Goal: Task Accomplishment & Management: Use online tool/utility

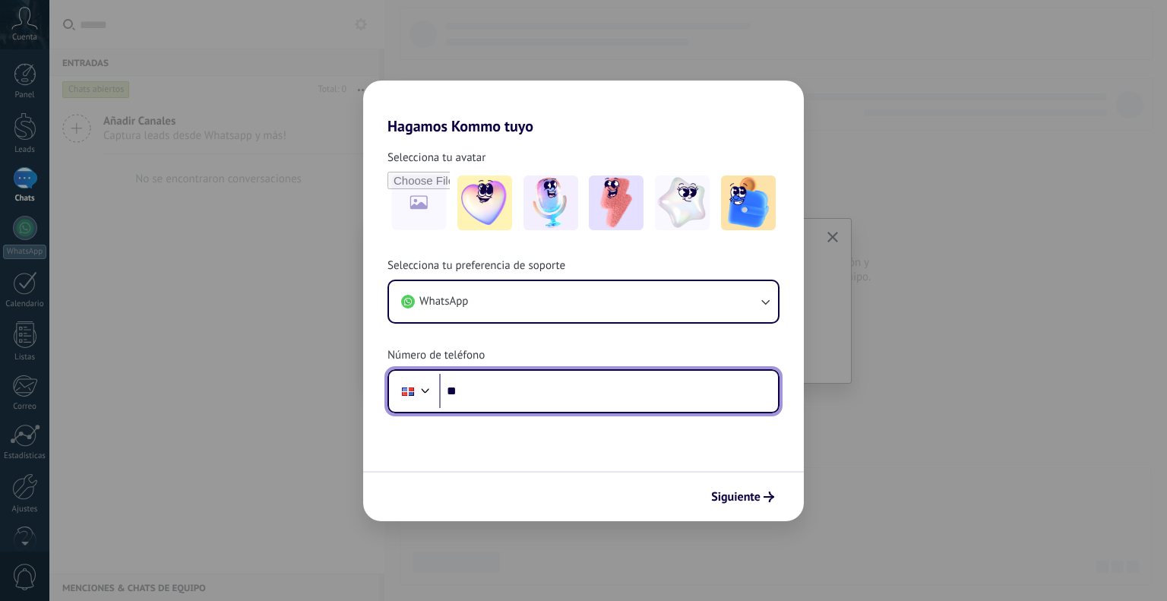
click at [509, 384] on input "**" at bounding box center [608, 391] width 339 height 35
type input "**********"
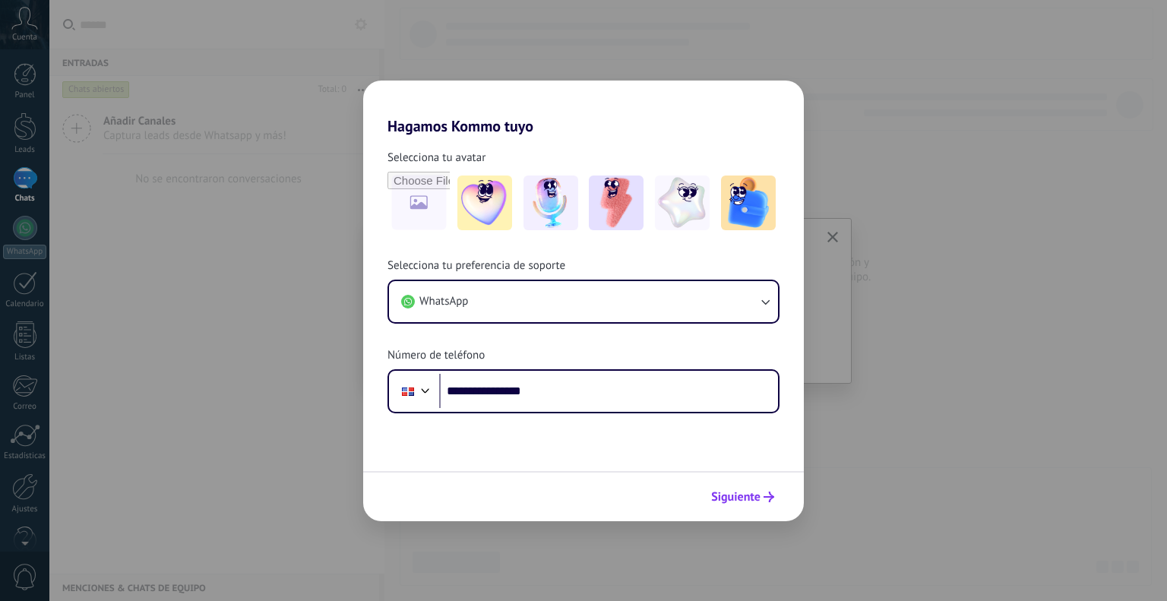
click at [740, 491] on span "Siguiente" at bounding box center [735, 496] width 49 height 11
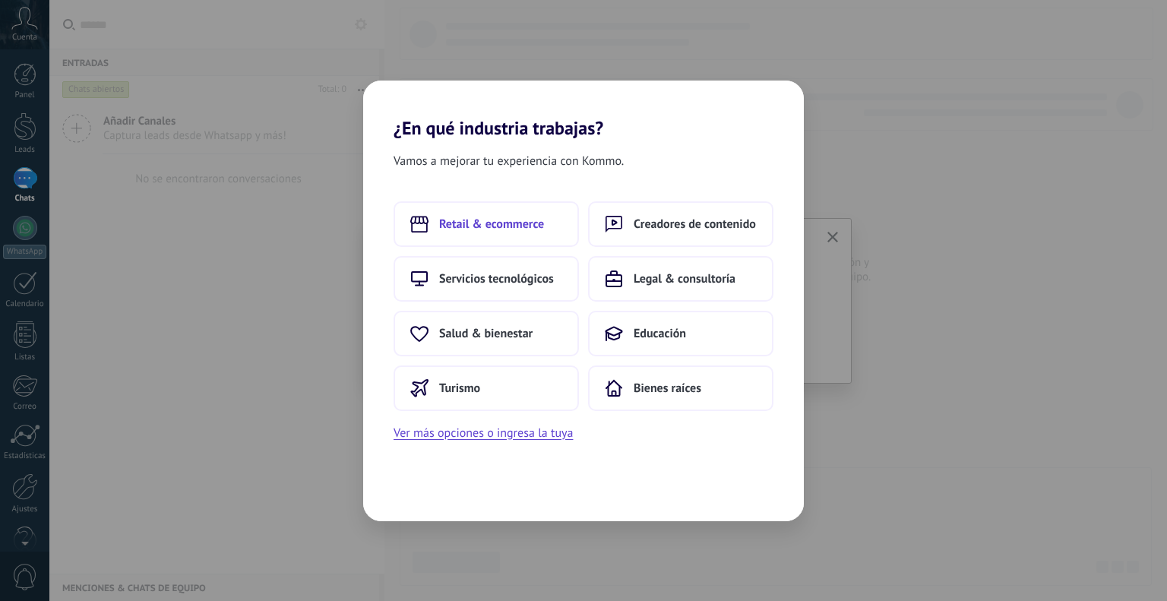
click at [507, 222] on span "Retail & ecommerce" at bounding box center [491, 223] width 105 height 15
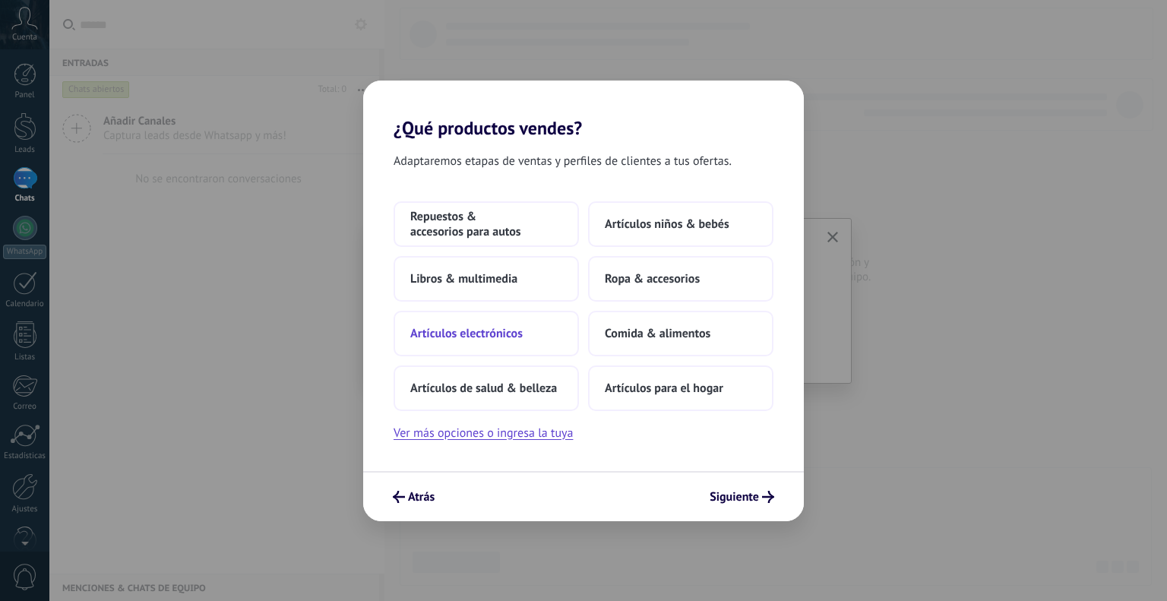
click at [513, 327] on span "Artículos electrónicos" at bounding box center [466, 333] width 112 height 15
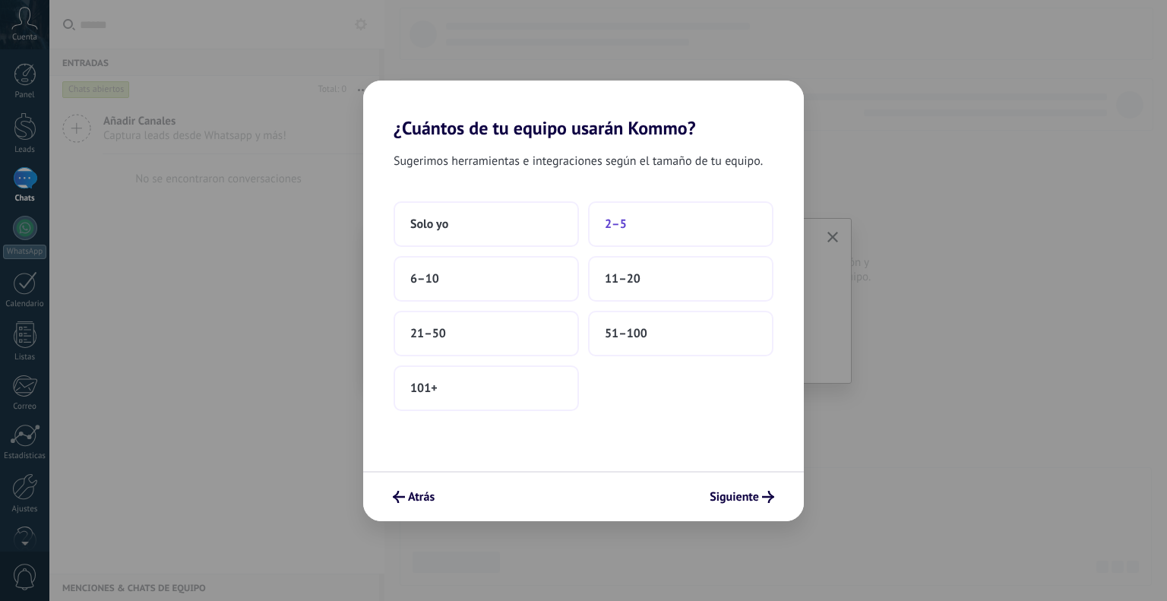
click at [617, 234] on button "2–5" at bounding box center [680, 224] width 185 height 46
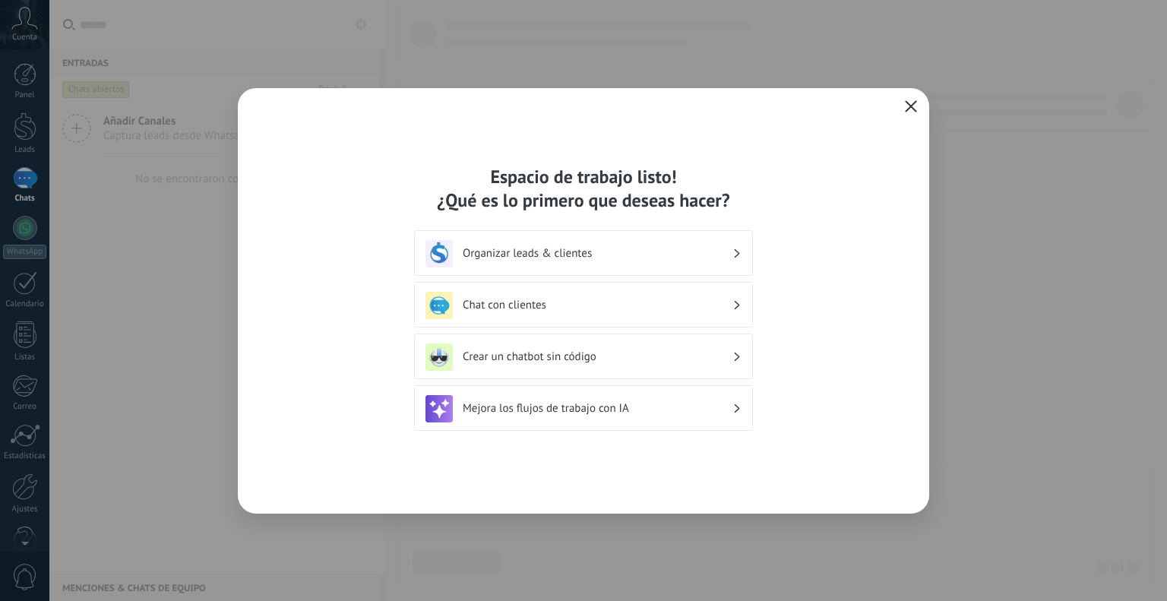
click at [550, 252] on h3 "Organizar leads & clientes" at bounding box center [598, 253] width 270 height 14
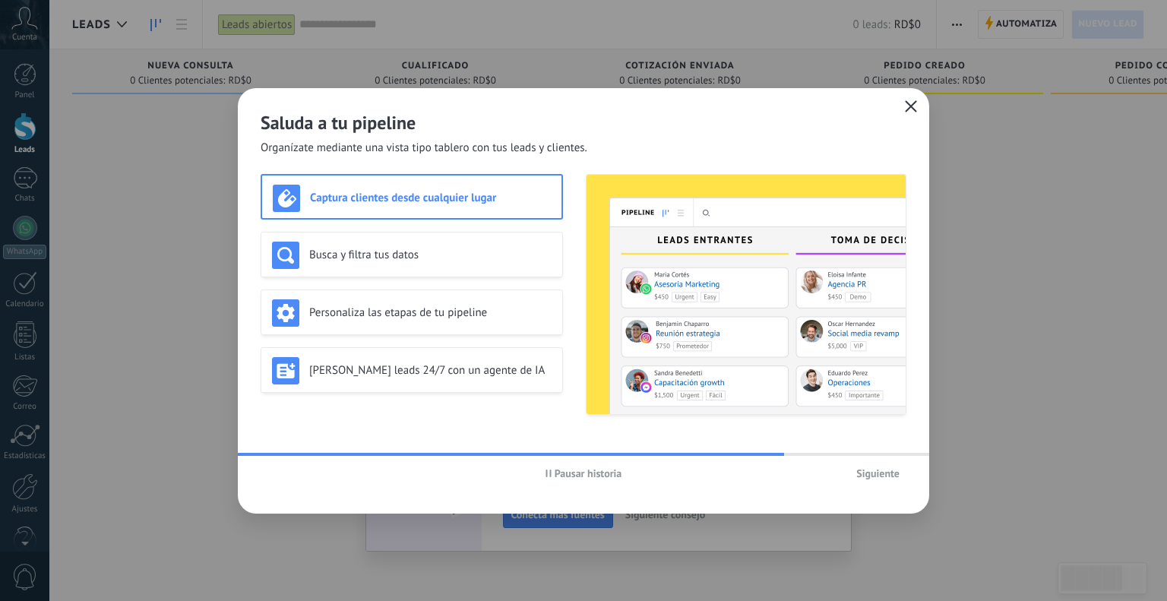
click at [883, 469] on span "Siguiente" at bounding box center [877, 473] width 43 height 11
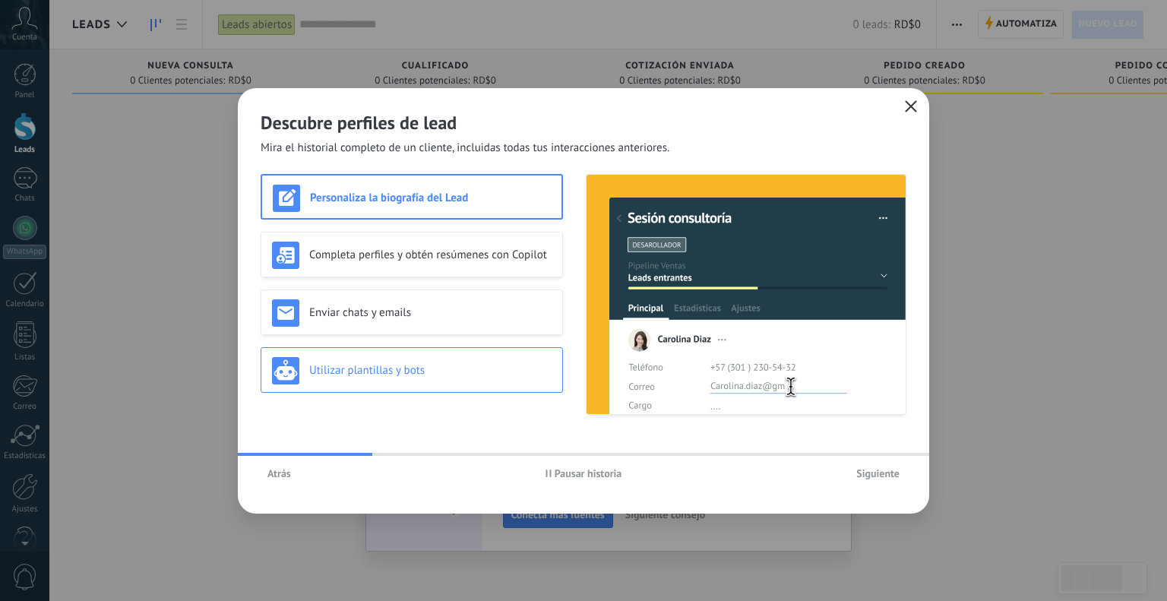
click at [364, 381] on div "Utilizar plantillas y bots" at bounding box center [412, 370] width 280 height 27
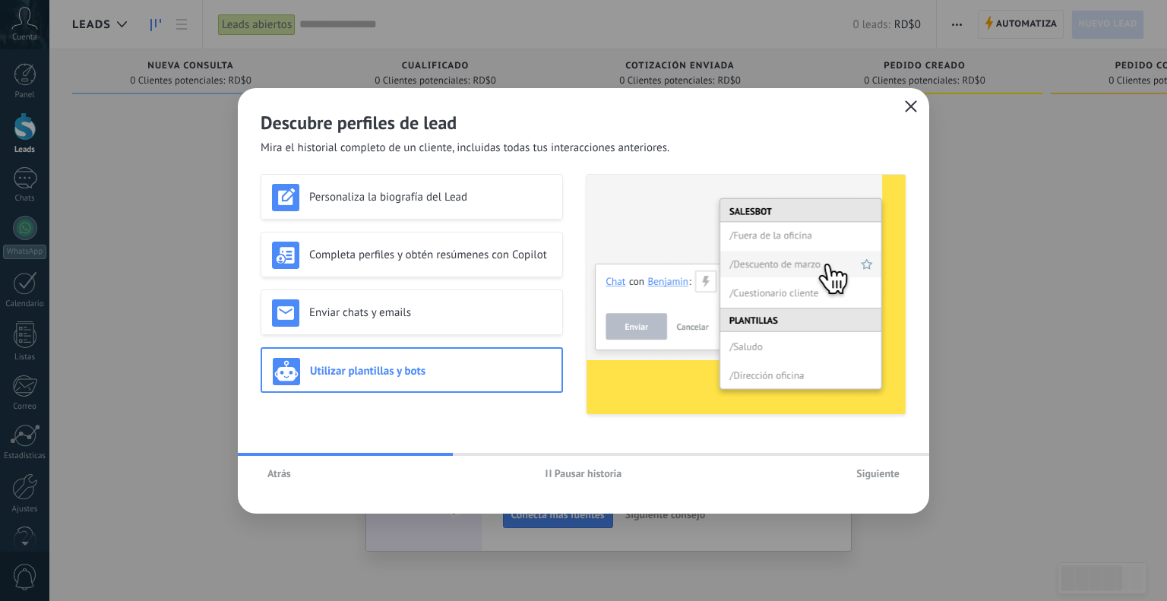
click at [870, 469] on span "Siguiente" at bounding box center [877, 473] width 43 height 11
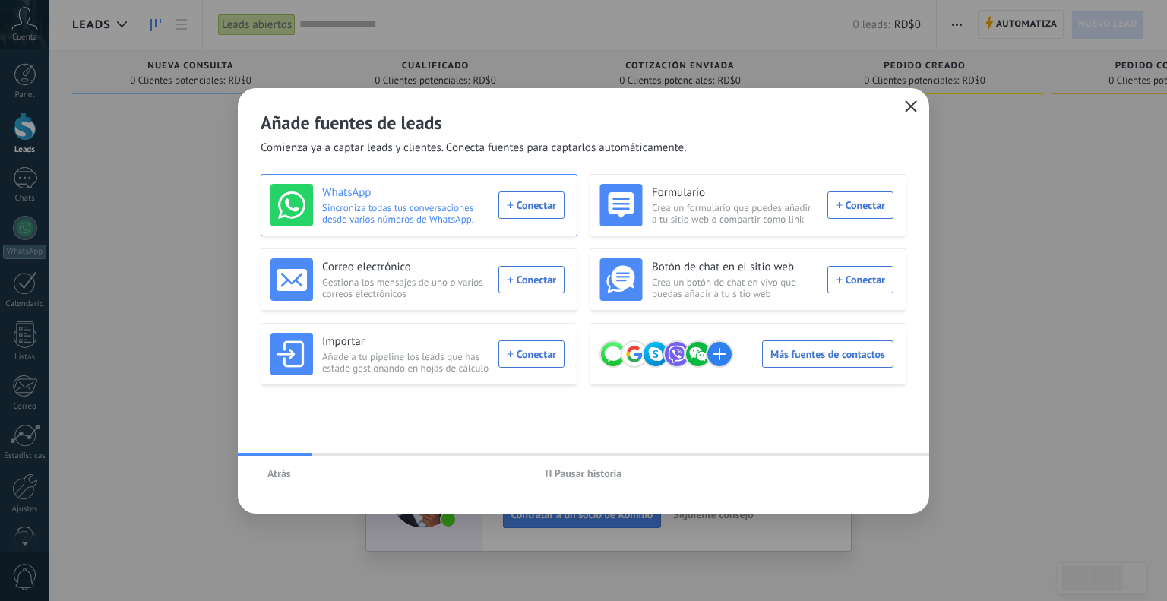
click at [526, 199] on div "WhatsApp Sincroniza todas tus conversaciones desde varios números de WhatsApp. …" at bounding box center [417, 205] width 294 height 43
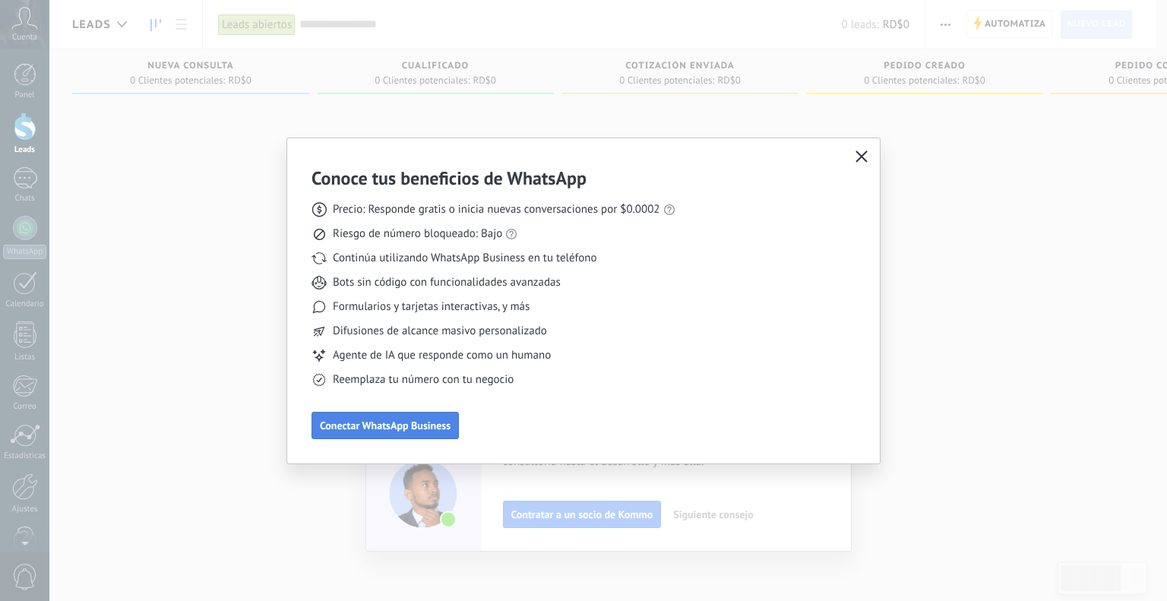
click at [437, 426] on span "Conectar WhatsApp Business" at bounding box center [385, 425] width 131 height 11
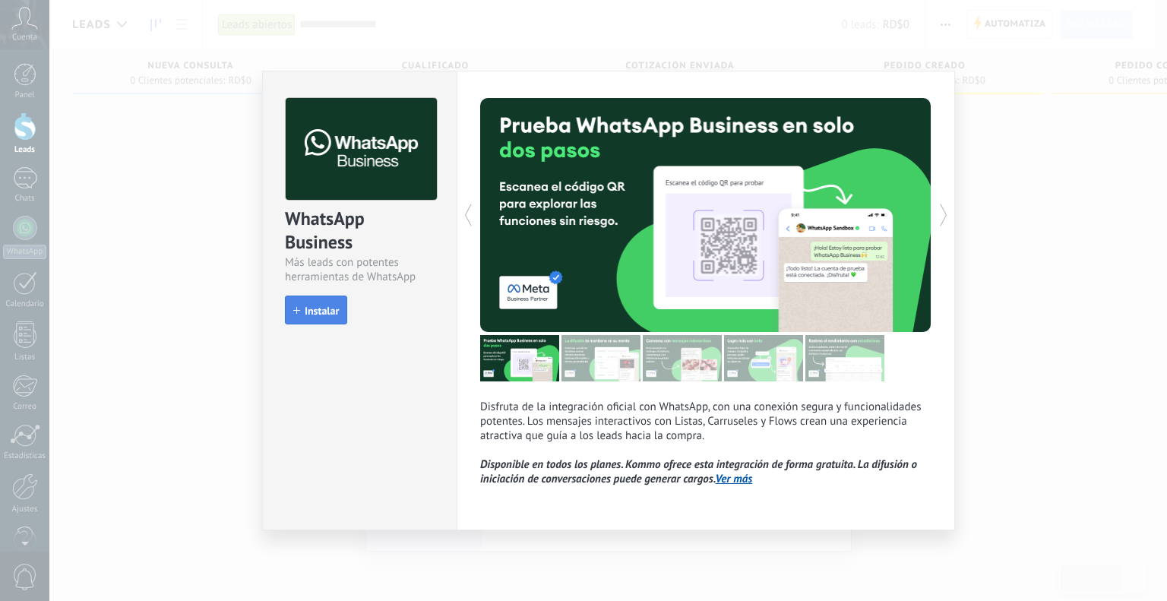
click at [321, 305] on span "Instalar" at bounding box center [322, 310] width 34 height 11
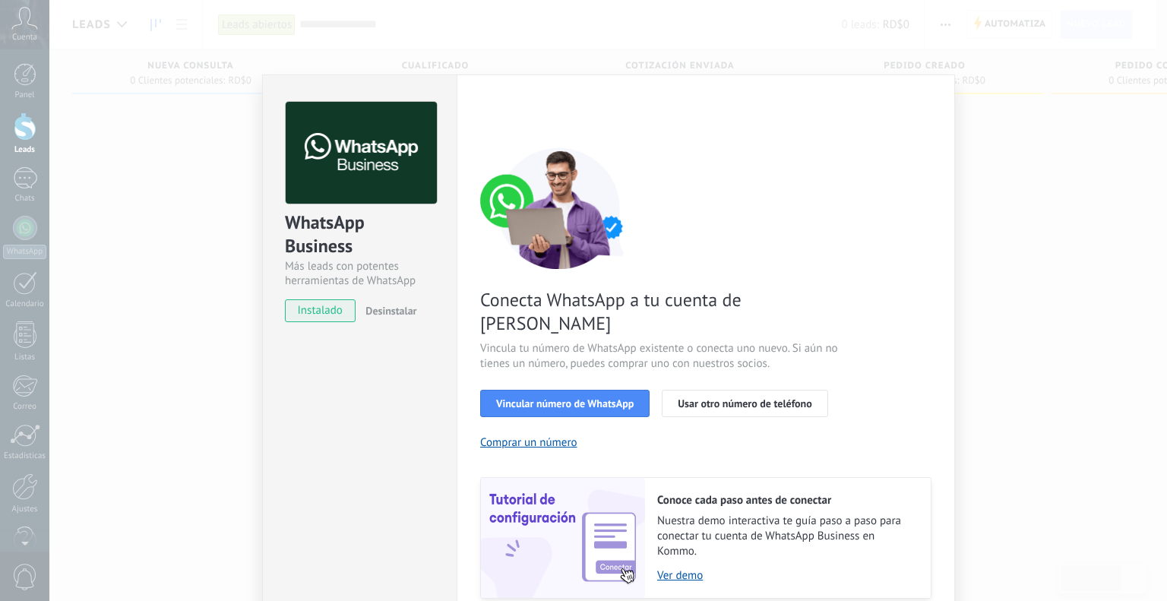
scroll to position [41, 0]
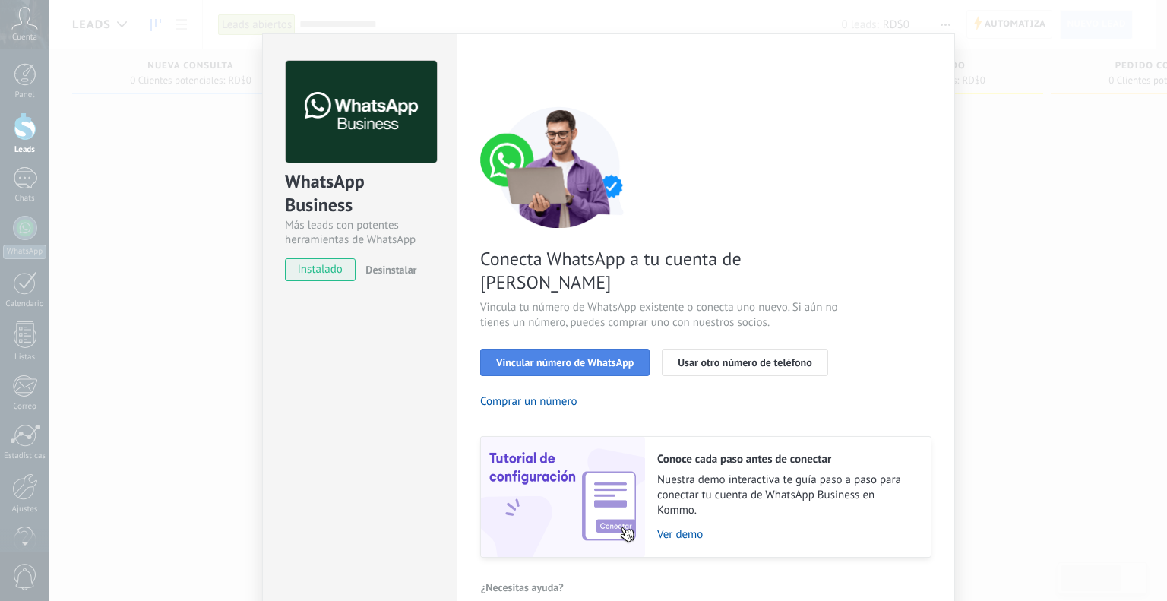
click at [599, 357] on span "Vincular número de WhatsApp" at bounding box center [564, 362] width 137 height 11
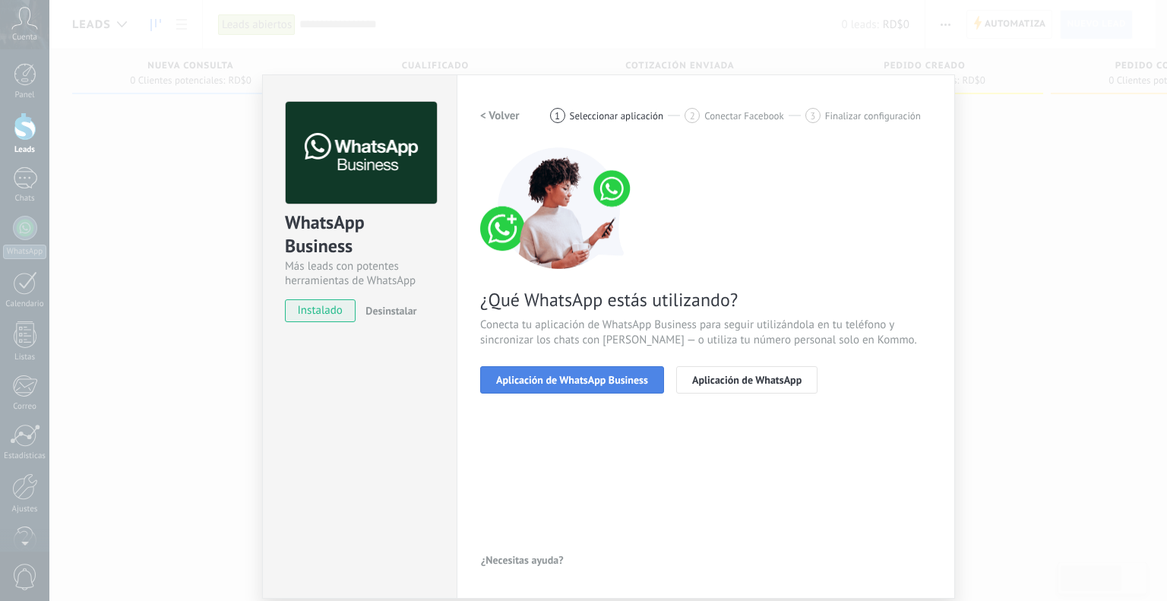
click at [586, 378] on span "Aplicación de WhatsApp Business" at bounding box center [572, 379] width 152 height 11
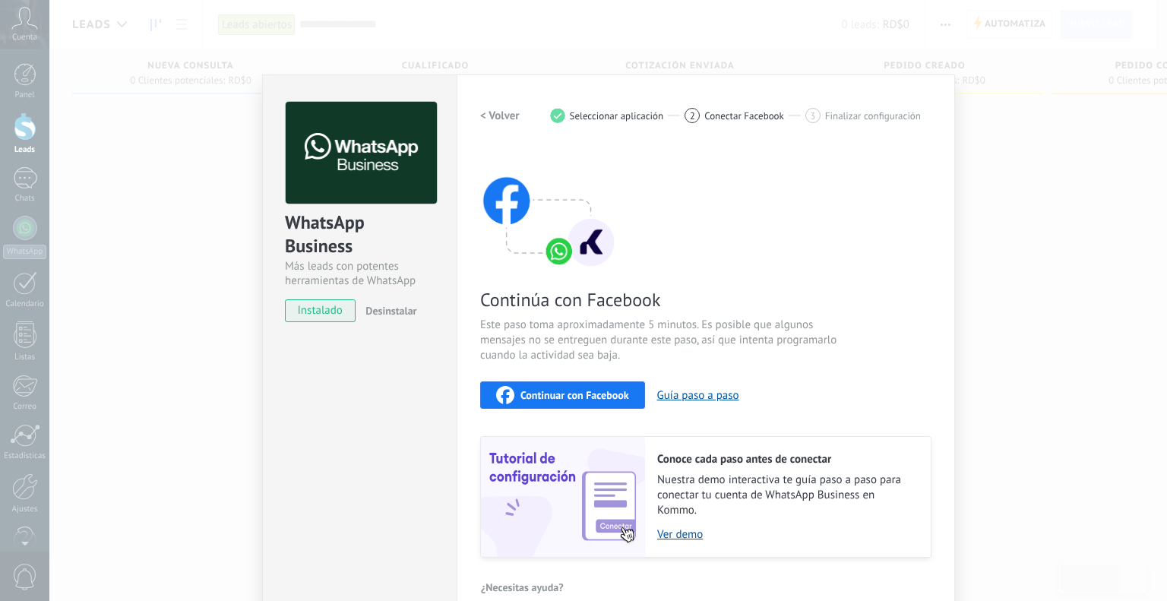
click at [586, 396] on span "Continuar con Facebook" at bounding box center [574, 395] width 109 height 11
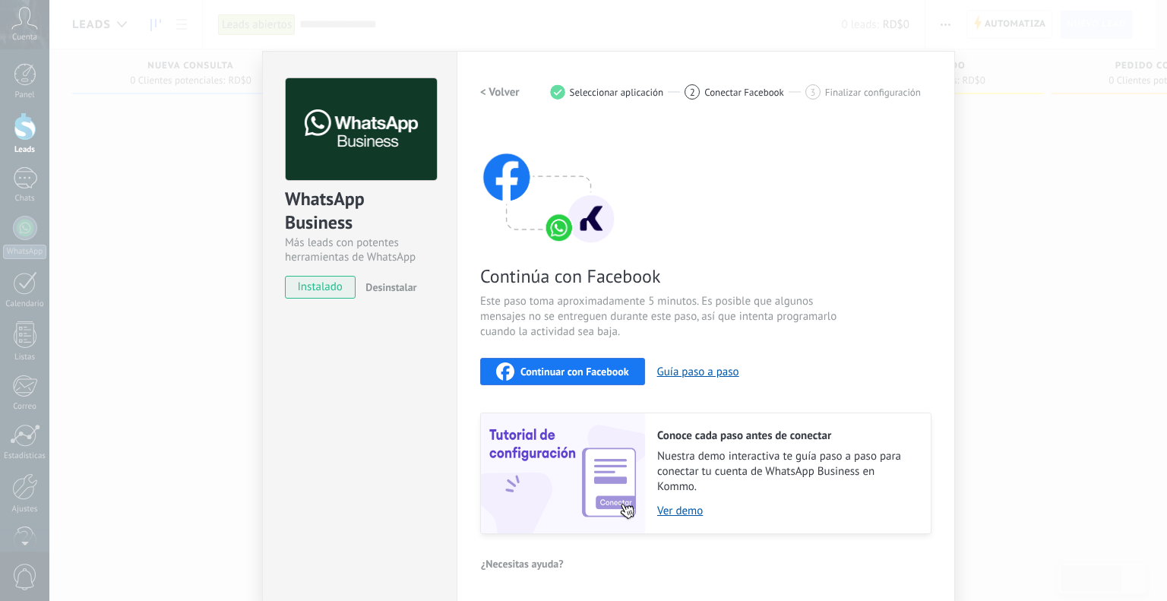
click at [1064, 302] on div "WhatsApp Business Más leads con potentes herramientas de WhatsApp instalado Des…" at bounding box center [607, 300] width 1117 height 601
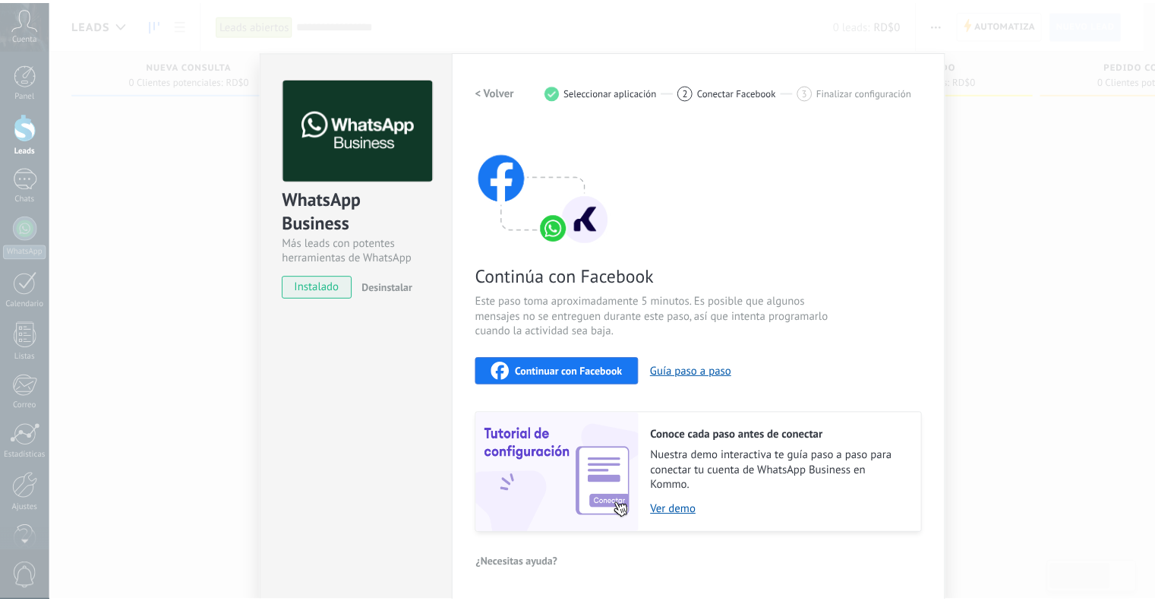
scroll to position [0, 0]
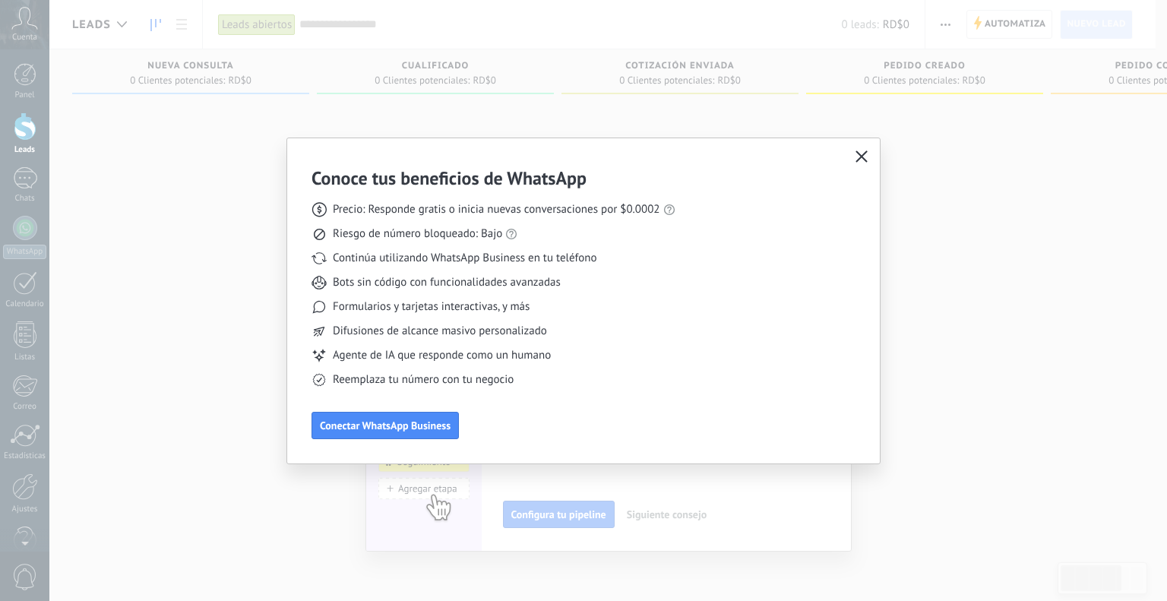
click at [855, 156] on icon "button" at bounding box center [861, 156] width 12 height 12
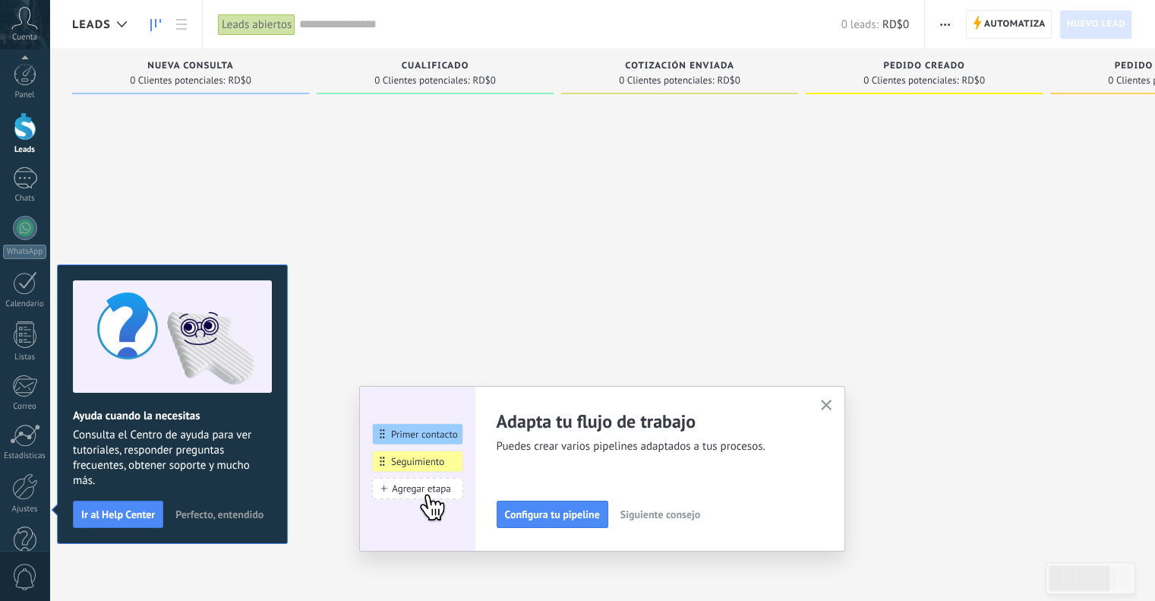
scroll to position [31, 0]
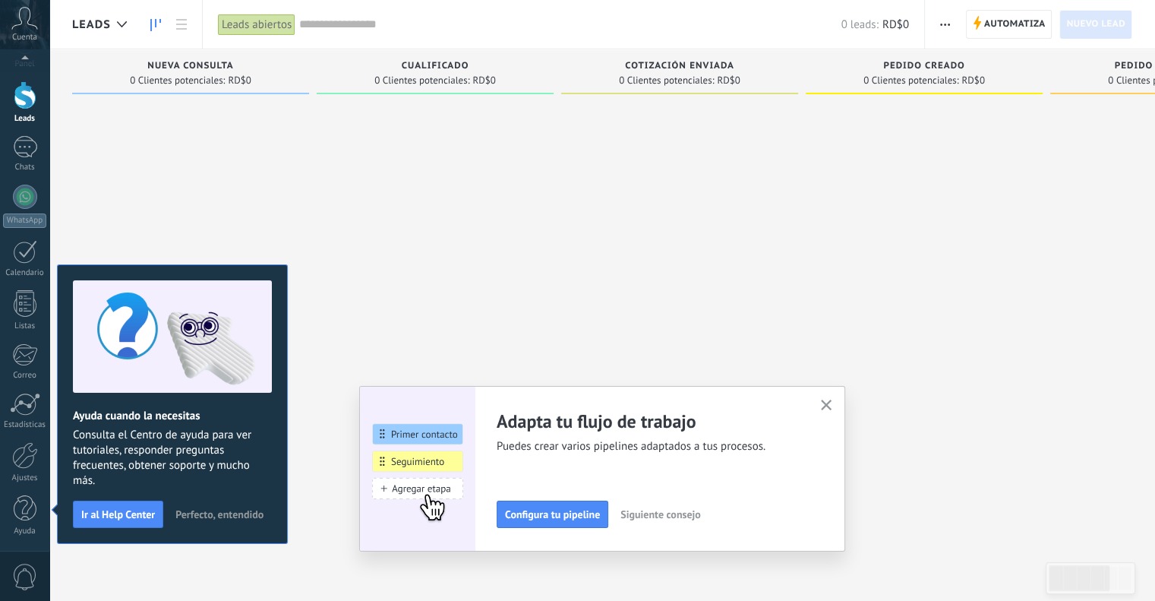
click at [836, 409] on button "button" at bounding box center [826, 406] width 19 height 21
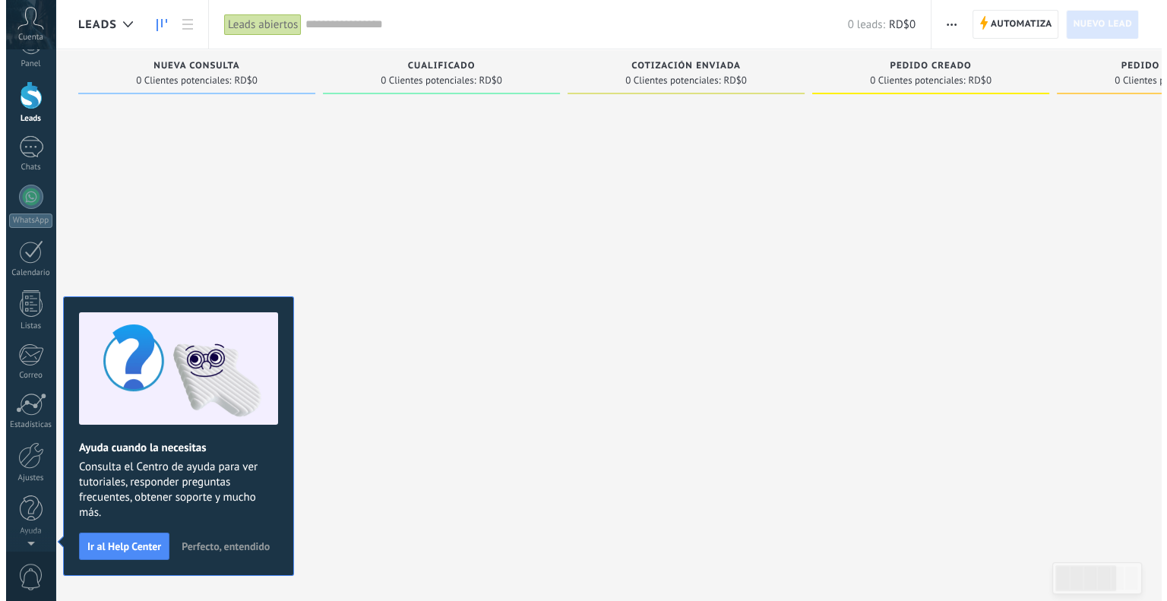
scroll to position [0, 0]
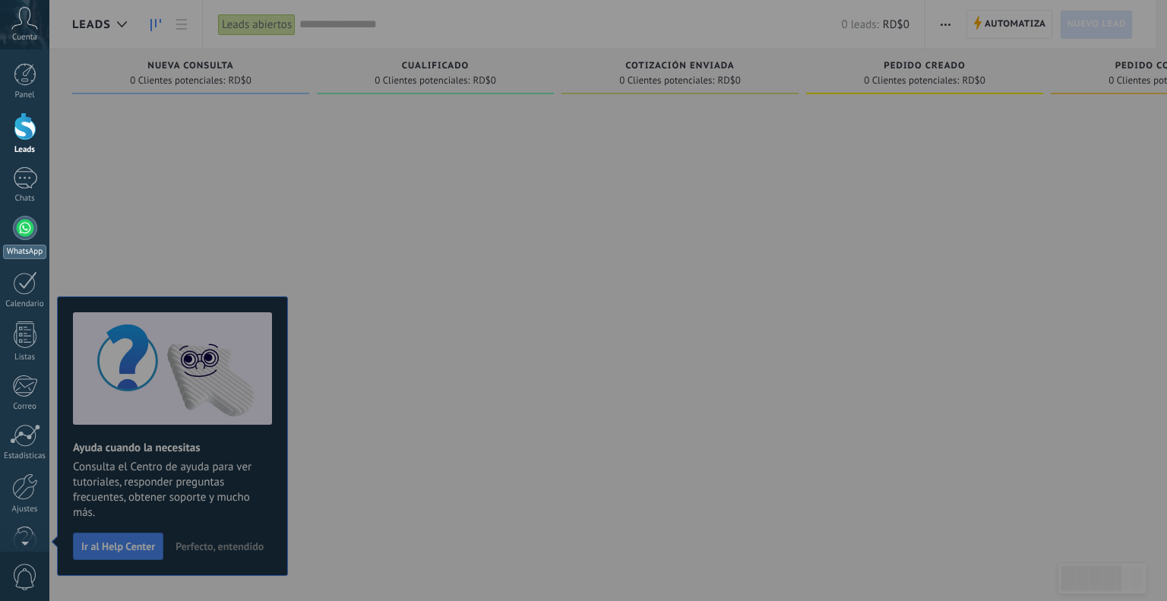
click at [20, 229] on div at bounding box center [25, 228] width 24 height 24
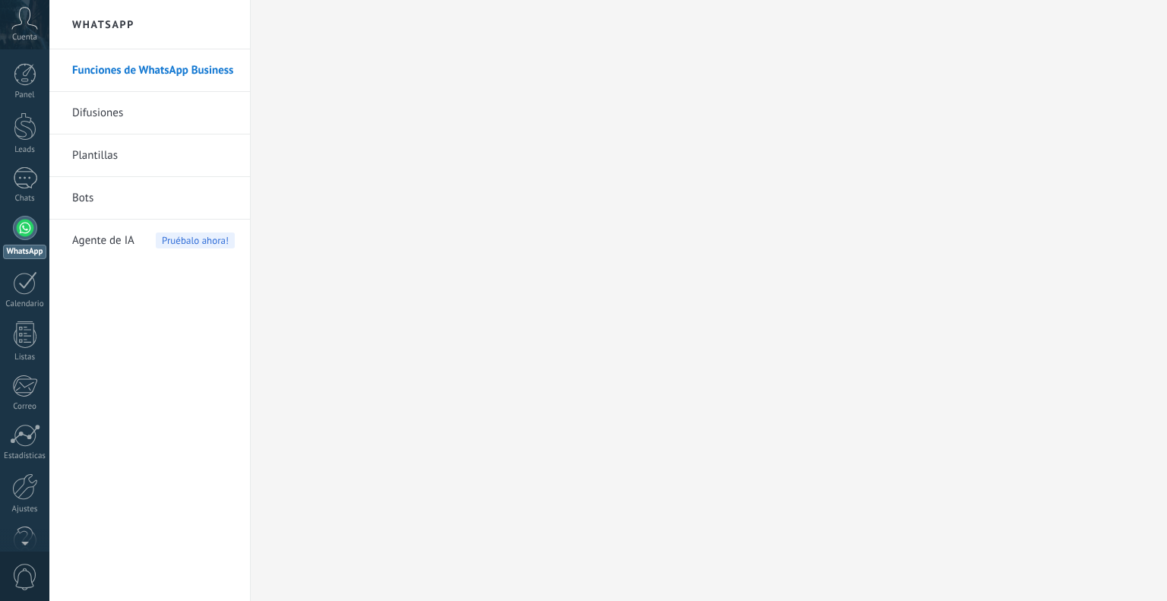
click at [187, 77] on link "Funciones de WhatsApp Business" at bounding box center [153, 70] width 163 height 43
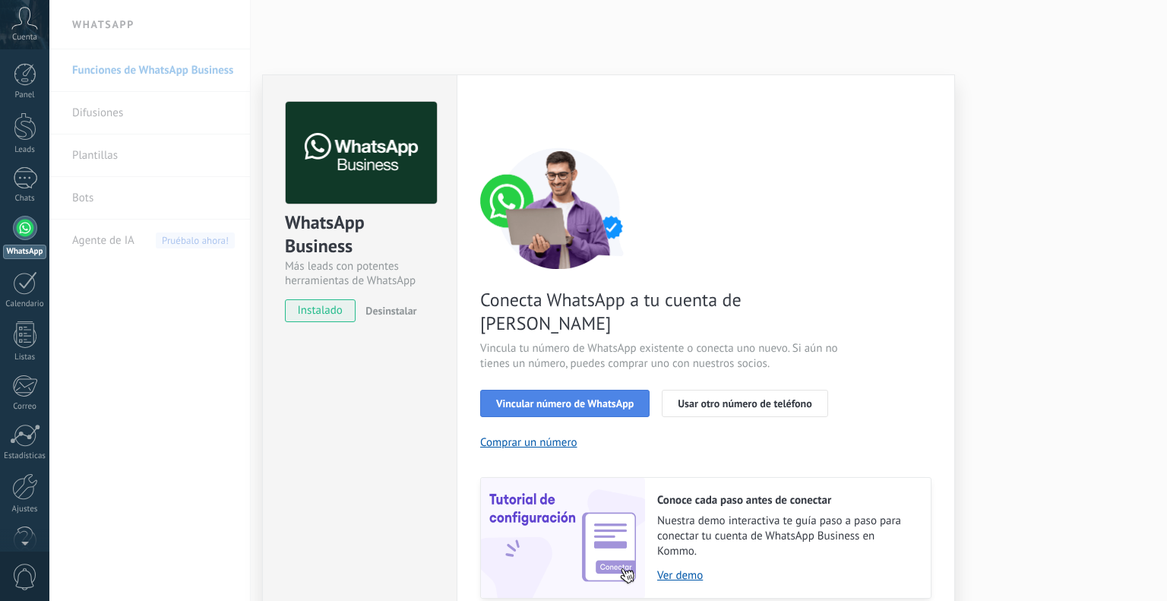
scroll to position [41, 0]
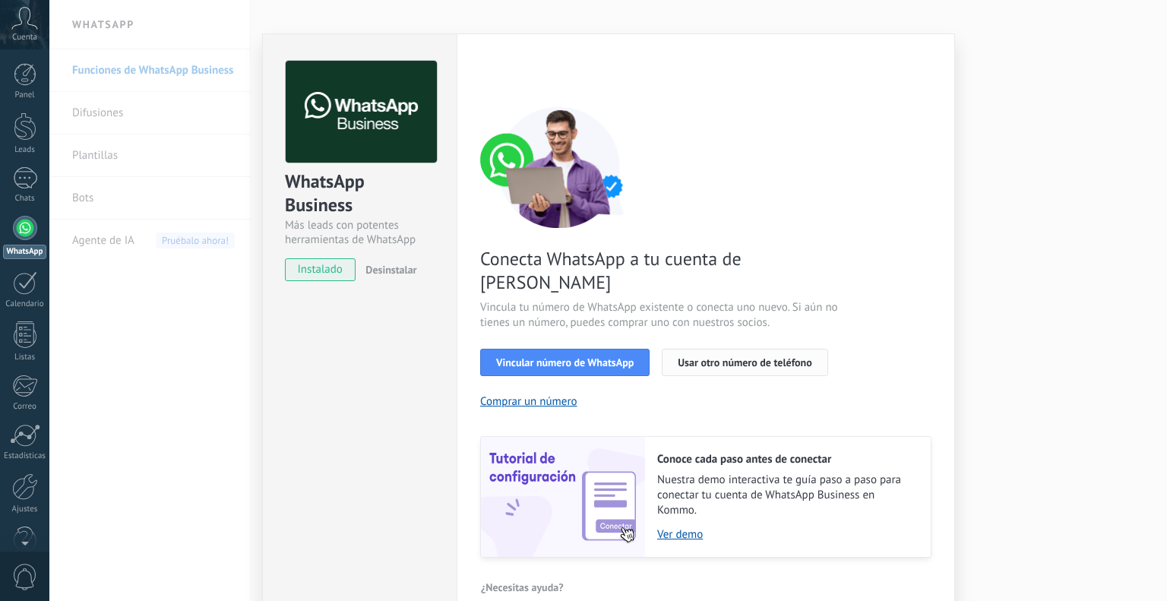
click at [719, 357] on span "Usar otro número de teléfono" at bounding box center [745, 362] width 134 height 11
click at [617, 357] on span "Vincular número de WhatsApp" at bounding box center [564, 362] width 137 height 11
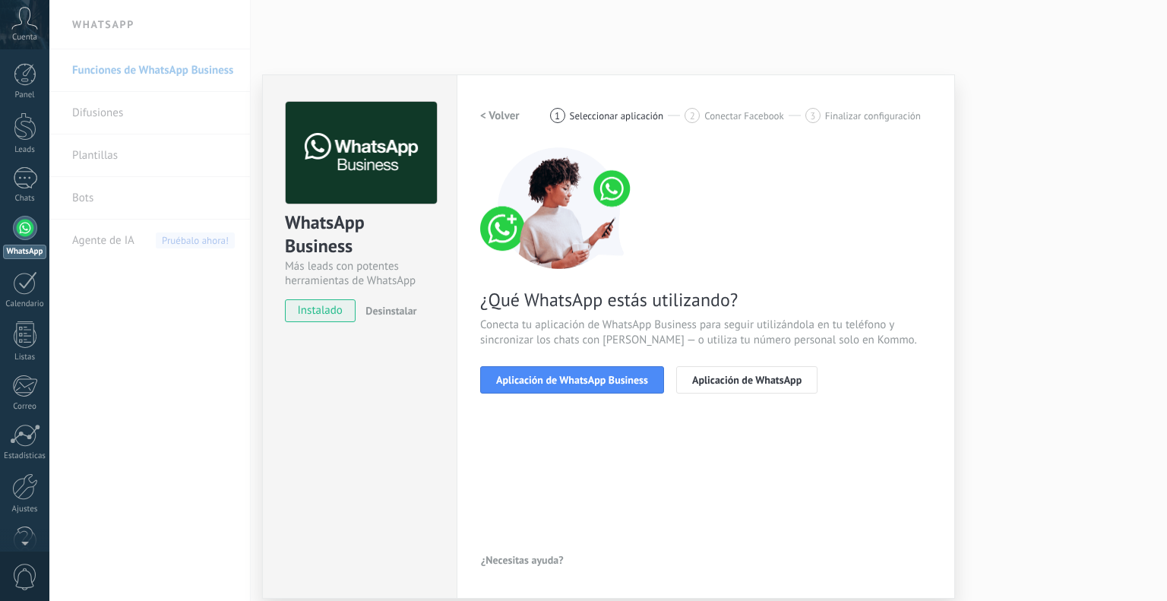
scroll to position [0, 0]
click at [608, 379] on span "Aplicación de WhatsApp Business" at bounding box center [572, 379] width 152 height 11
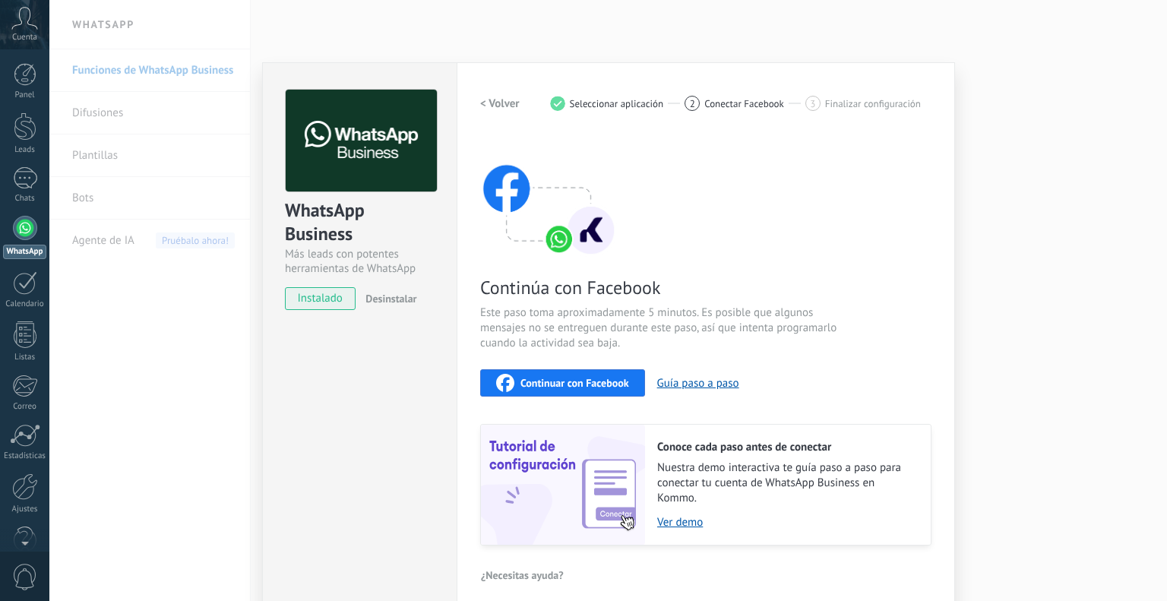
scroll to position [24, 0]
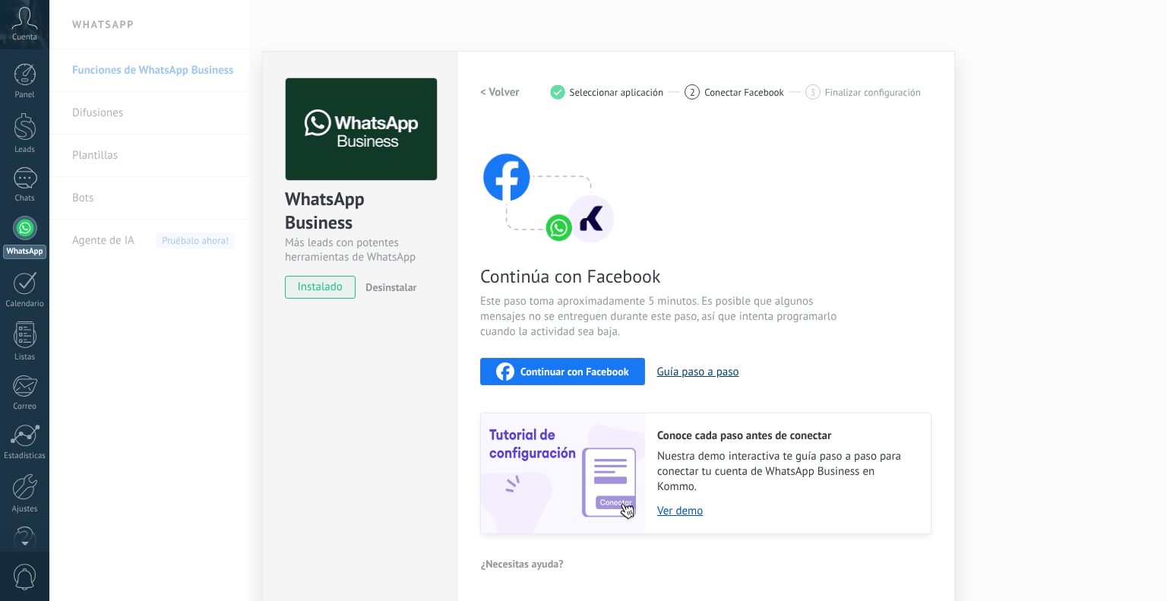
click at [668, 365] on button "Guía paso a paso" at bounding box center [698, 372] width 82 height 14
click at [520, 370] on span "Continuar con Facebook" at bounding box center [574, 371] width 109 height 11
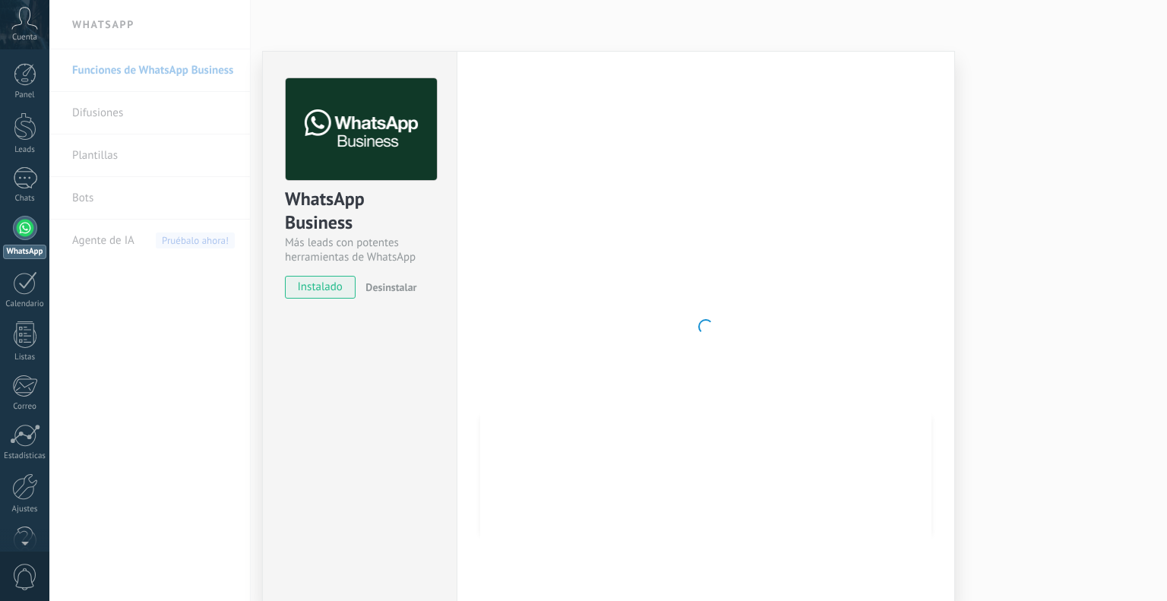
scroll to position [0, 0]
